Goal: Information Seeking & Learning: Check status

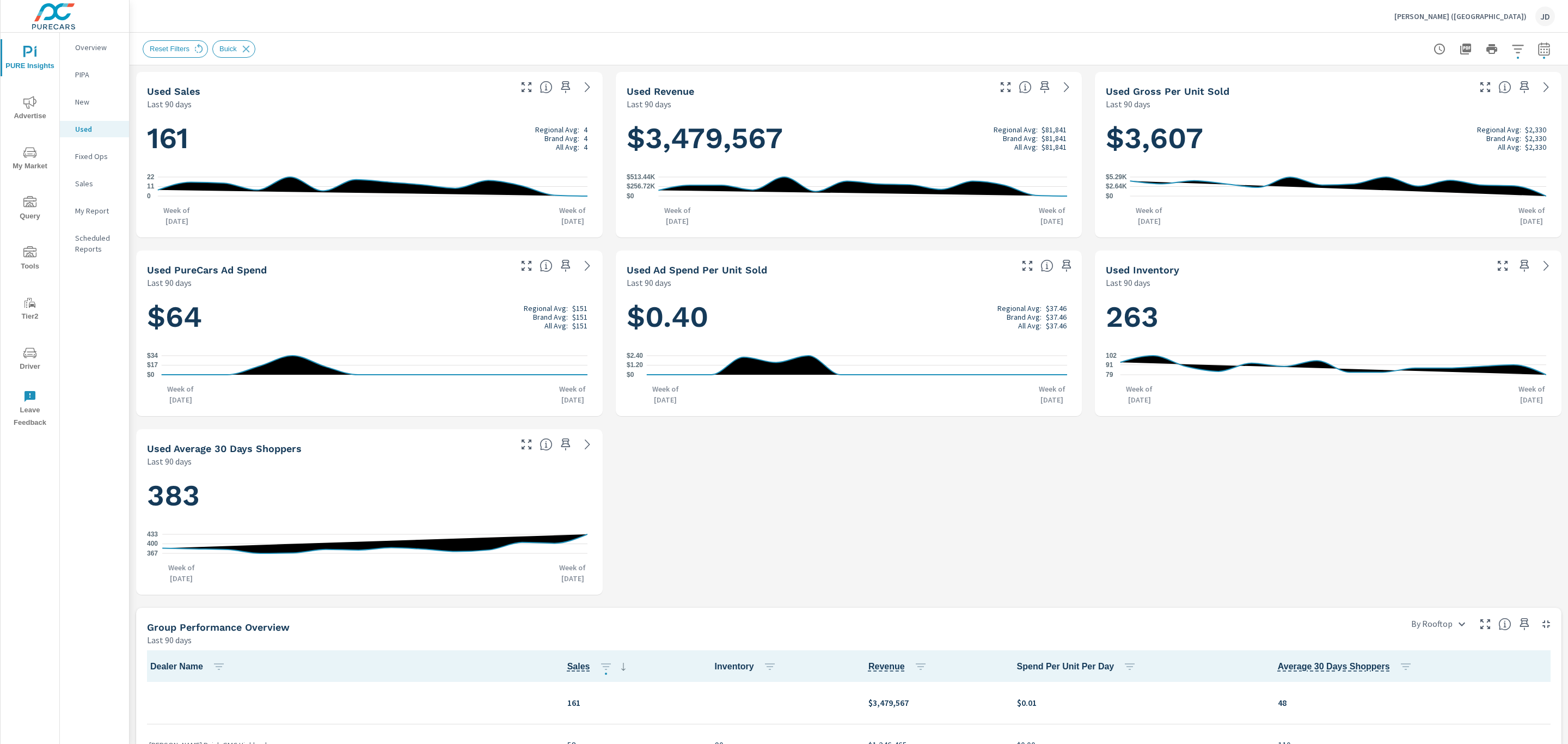
scroll to position [1, 0]
click at [1481, 19] on p "[PERSON_NAME] ([GEOGRAPHIC_DATA])" at bounding box center [1461, 16] width 132 height 10
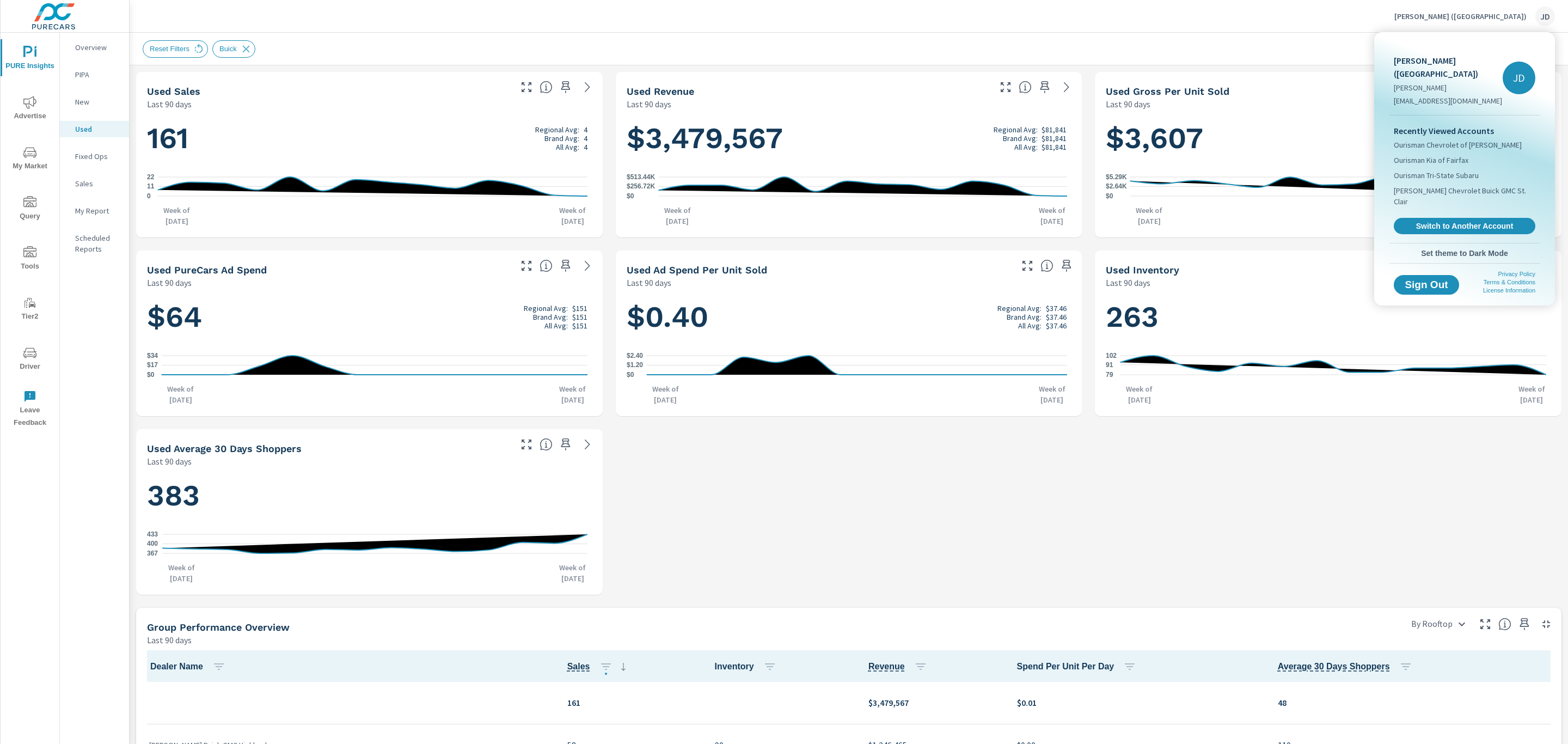
click at [1481, 19] on div at bounding box center [784, 372] width 1568 height 744
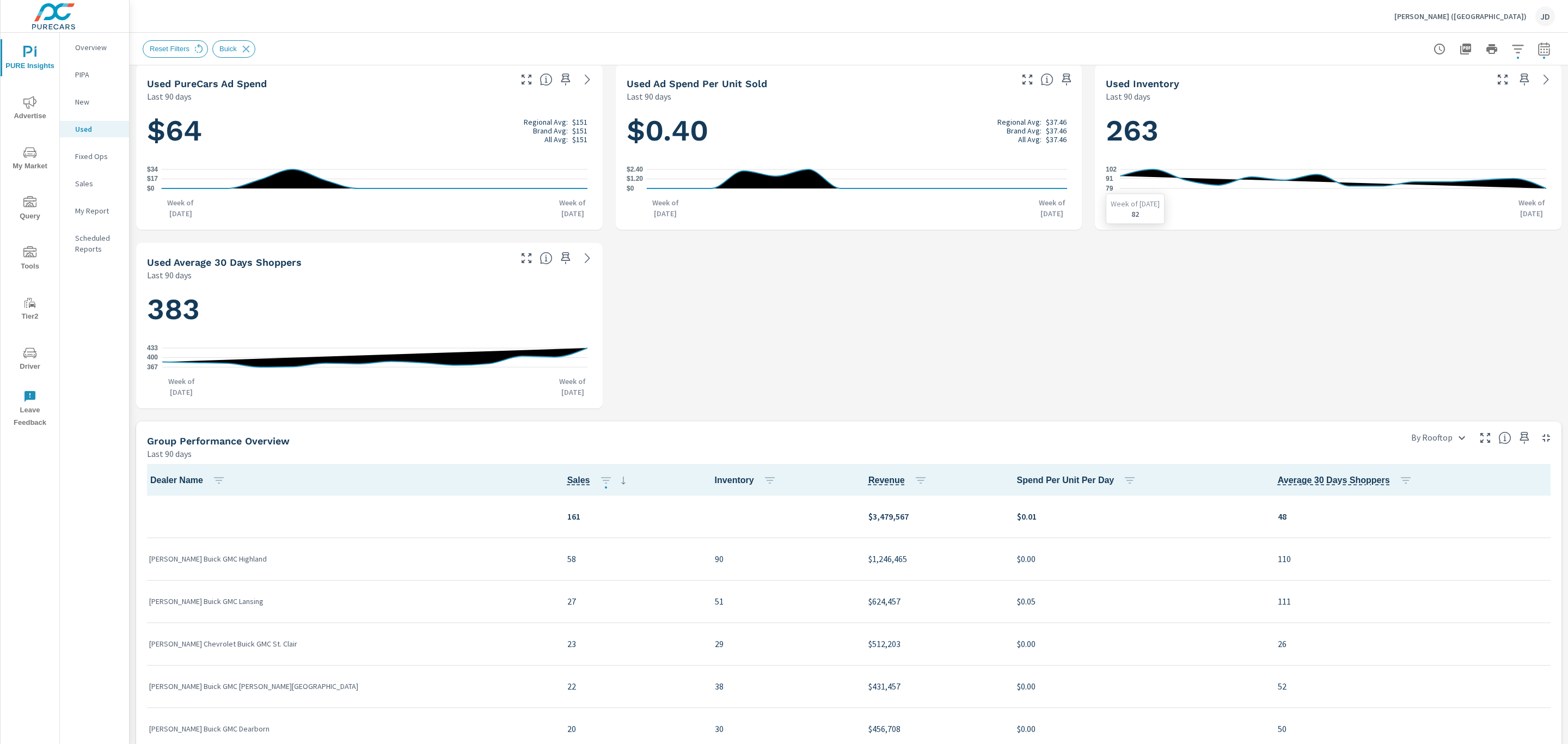
scroll to position [0, 0]
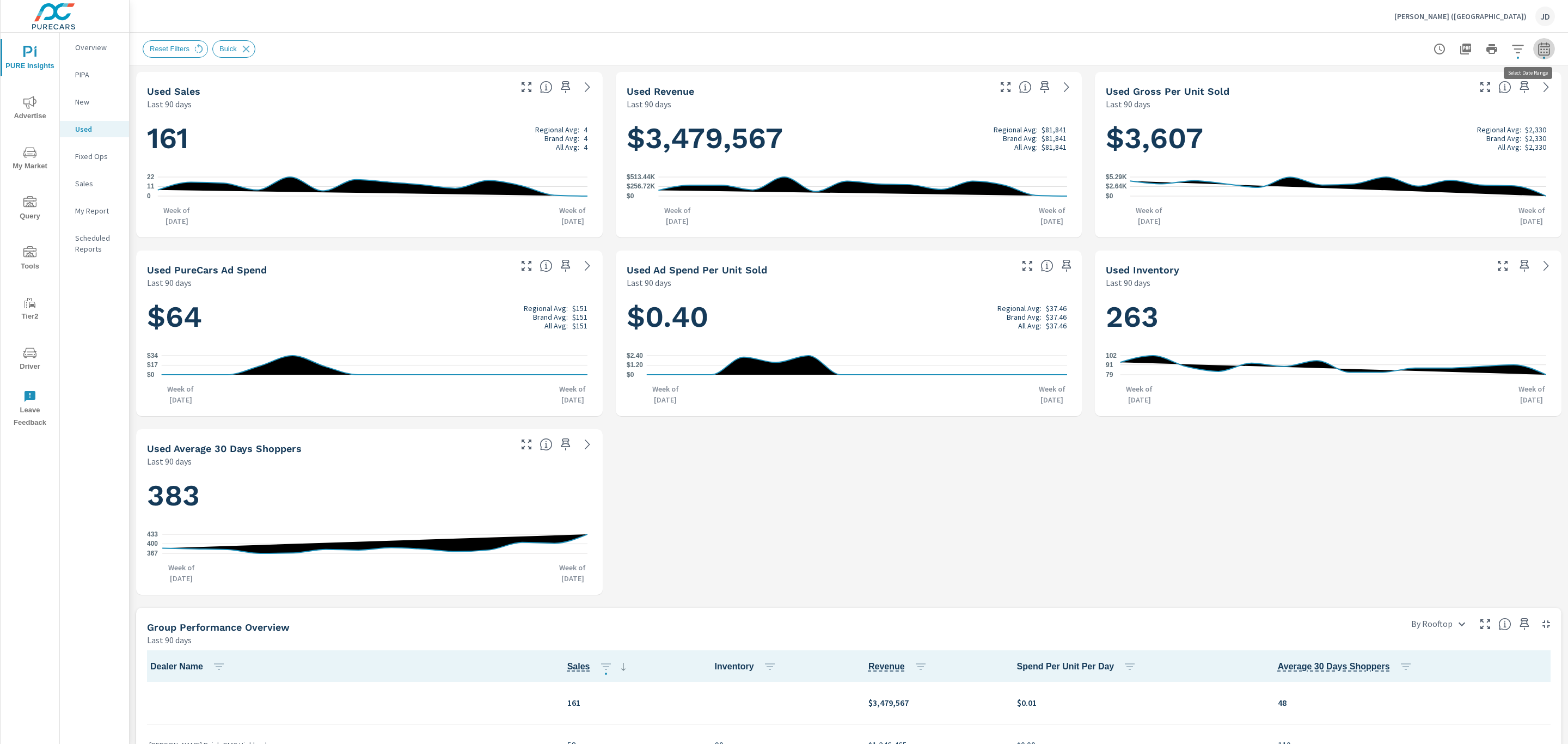
click at [1541, 49] on button "button" at bounding box center [1544, 49] width 21 height 21
click at [1474, 97] on select "Custom [DATE] Last week Last 7 days Last 14 days Last 30 days Last 45 days Last…" at bounding box center [1444, 94] width 109 height 21
click at [1390, 83] on select "Custom [DATE] Last week Last 7 days Last 14 days Last 30 days Last 45 days Last…" at bounding box center [1444, 94] width 109 height 21
select select "Month to date"
click at [1413, 150] on span "Apply" at bounding box center [1421, 154] width 44 height 10
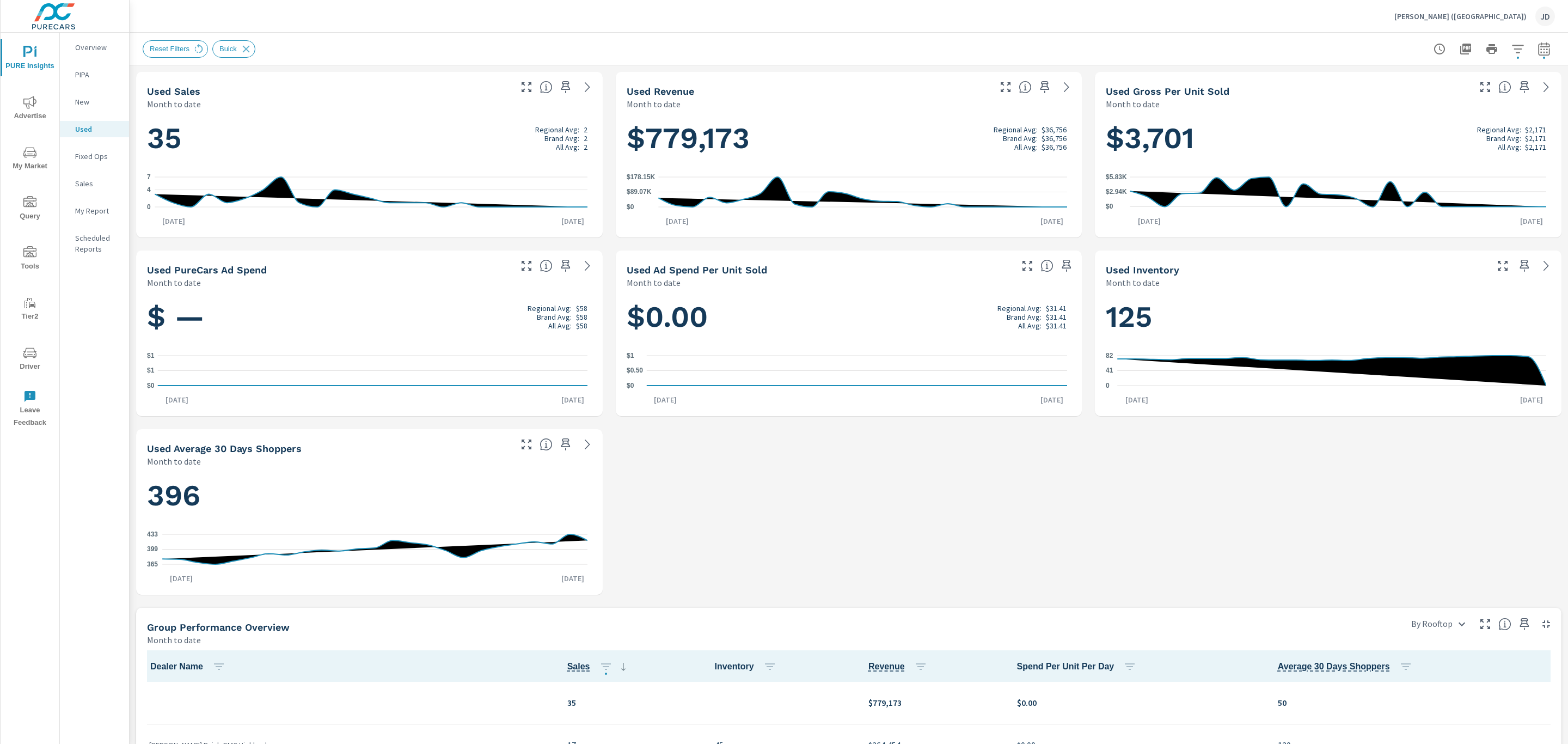
scroll to position [1, 0]
click at [39, 52] on span "PURE Insights" at bounding box center [29, 59] width 52 height 26
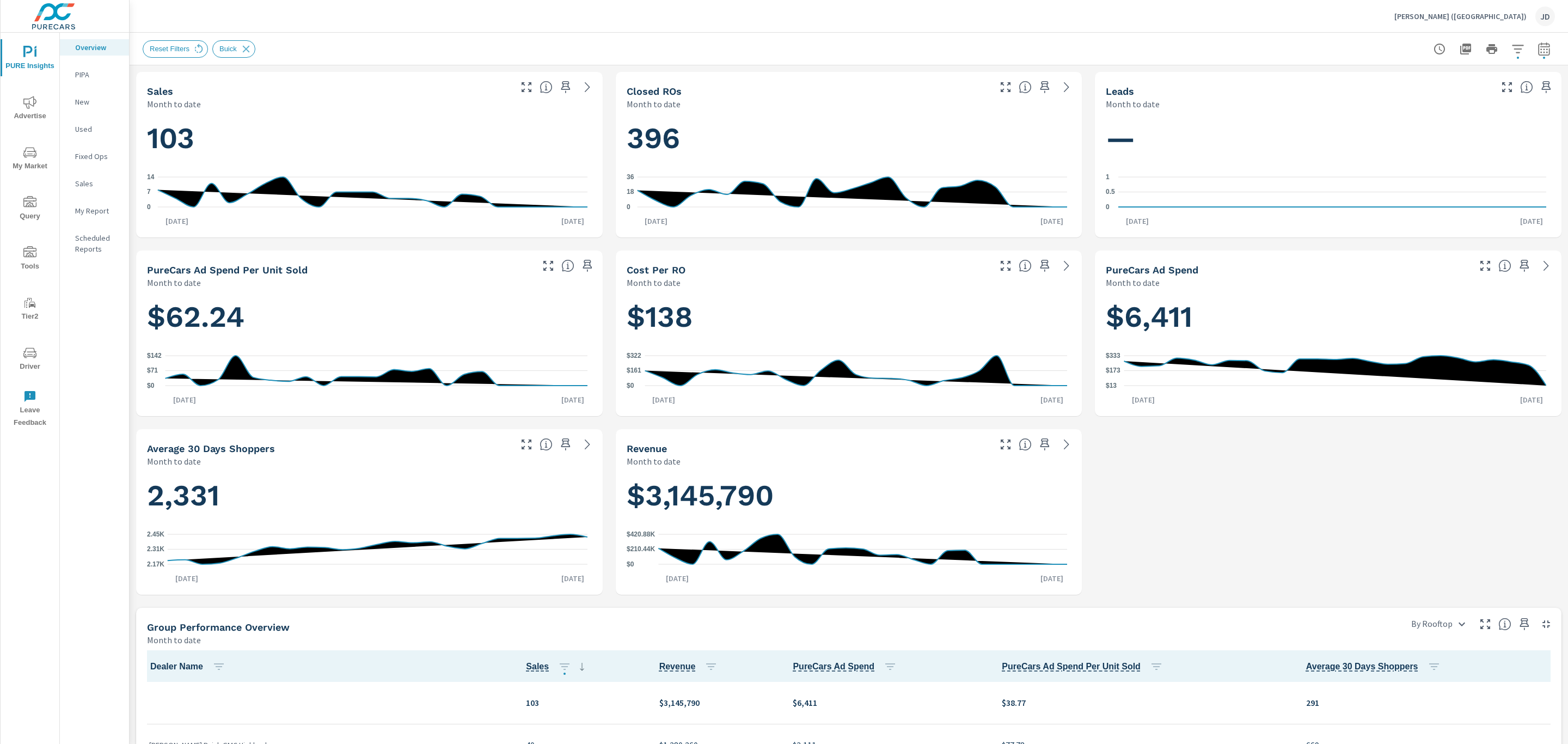
click at [1513, 17] on p "[PERSON_NAME] ([GEOGRAPHIC_DATA])" at bounding box center [1461, 16] width 132 height 10
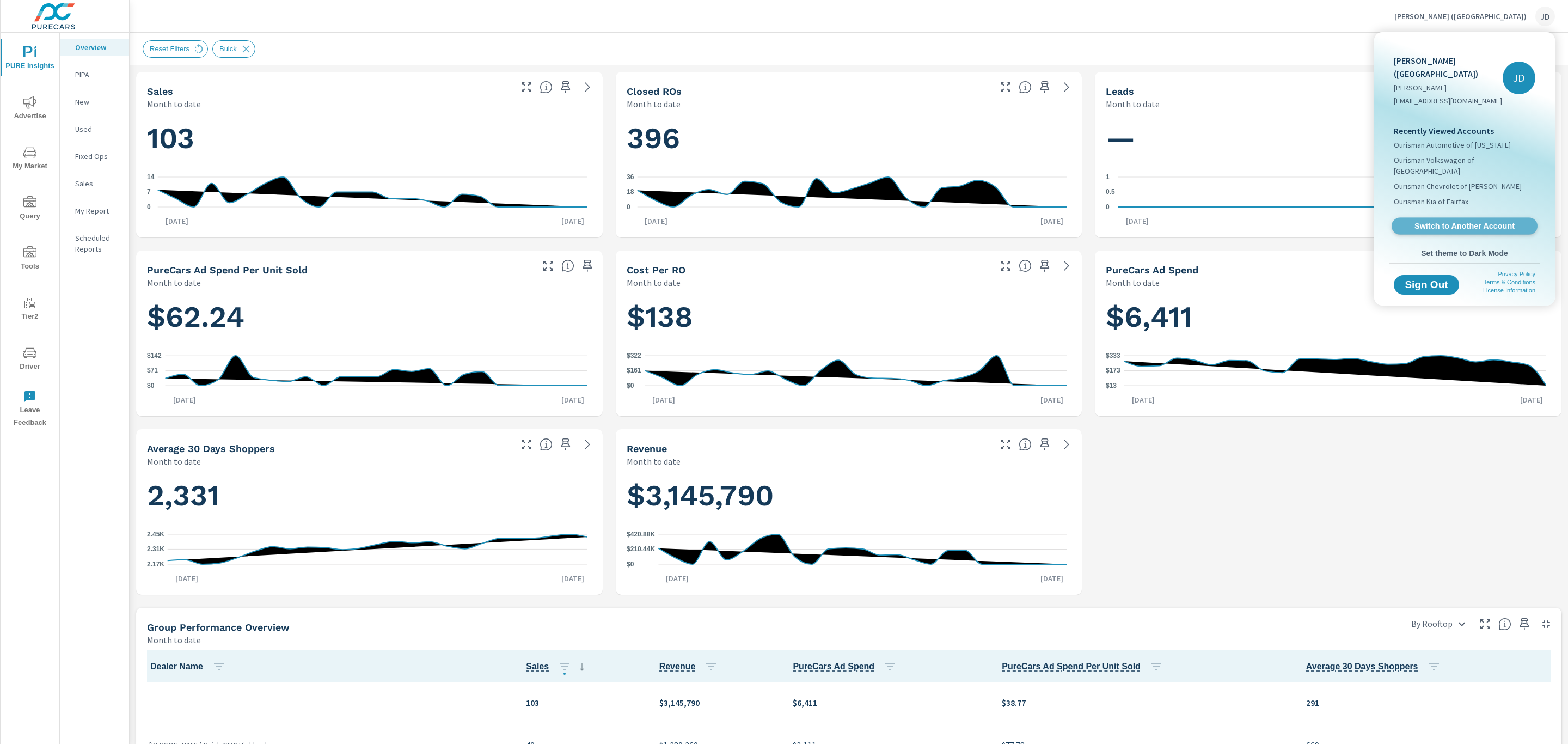
click at [1451, 221] on span "Switch to Another Account" at bounding box center [1464, 226] width 134 height 10
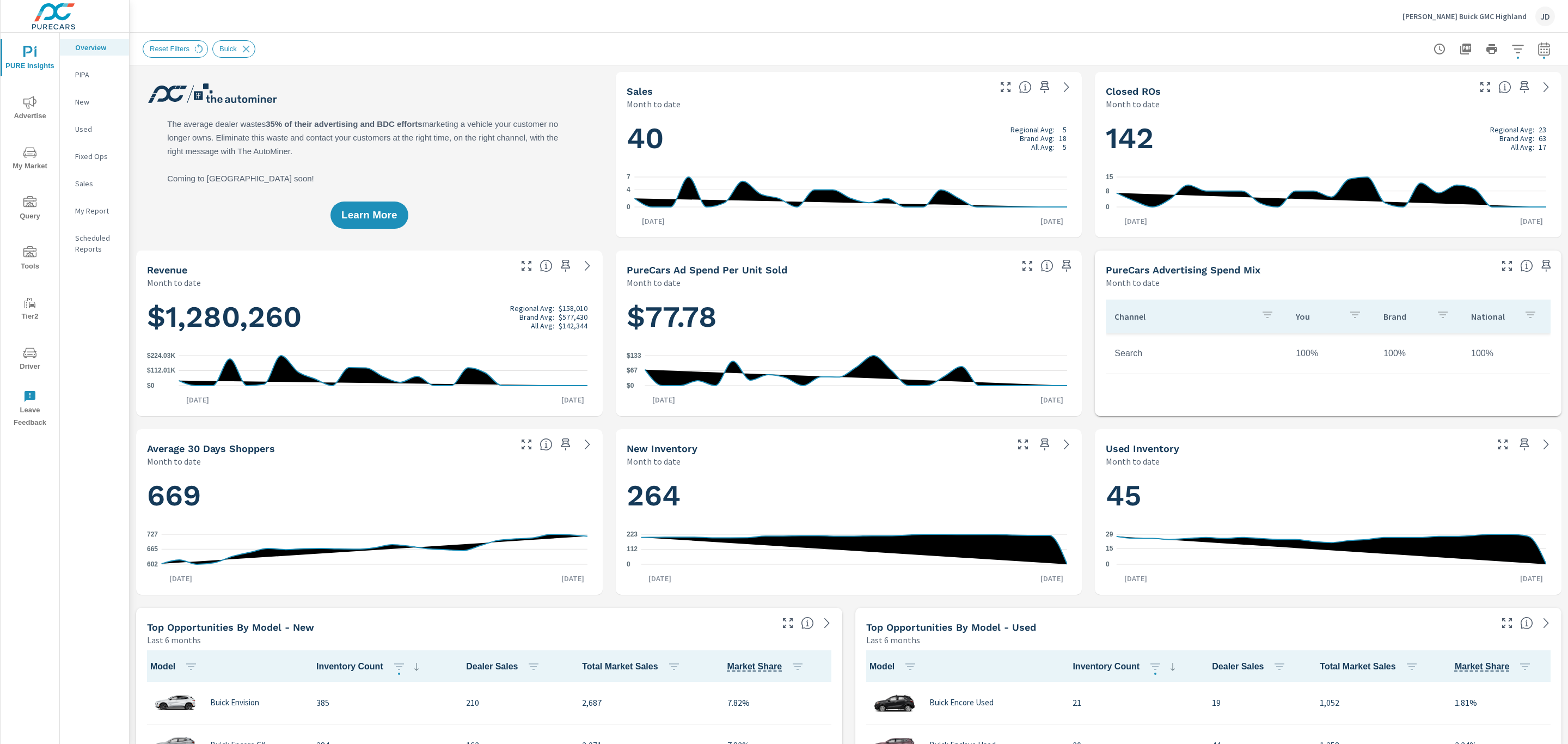
click at [31, 365] on span "Driver" at bounding box center [29, 359] width 52 height 26
